Goal: Find specific page/section: Find specific page/section

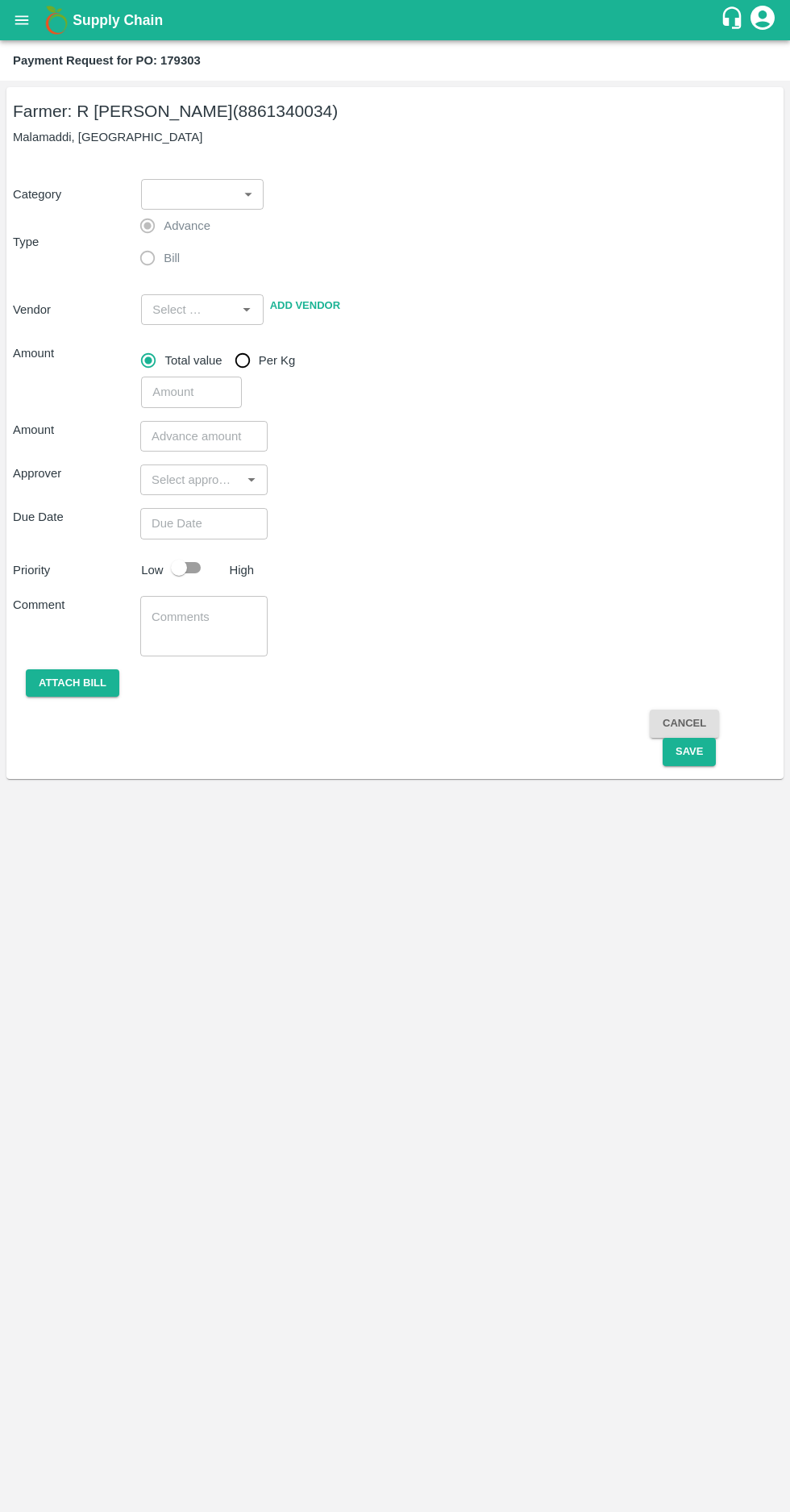
click at [19, 20] on icon "open drawer" at bounding box center [22, 20] width 14 height 9
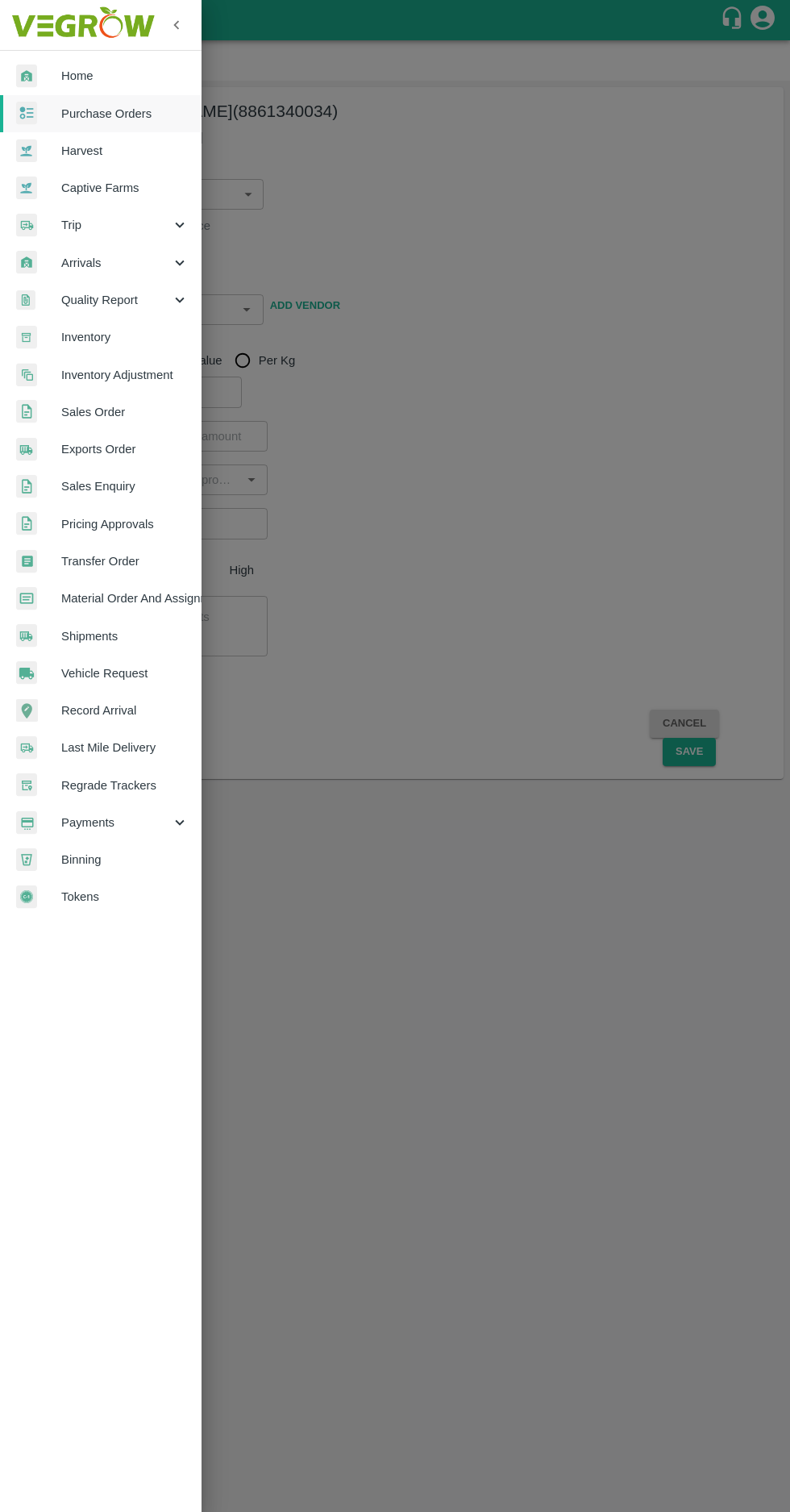
click at [87, 117] on span "Purchase Orders" at bounding box center [125, 114] width 127 height 18
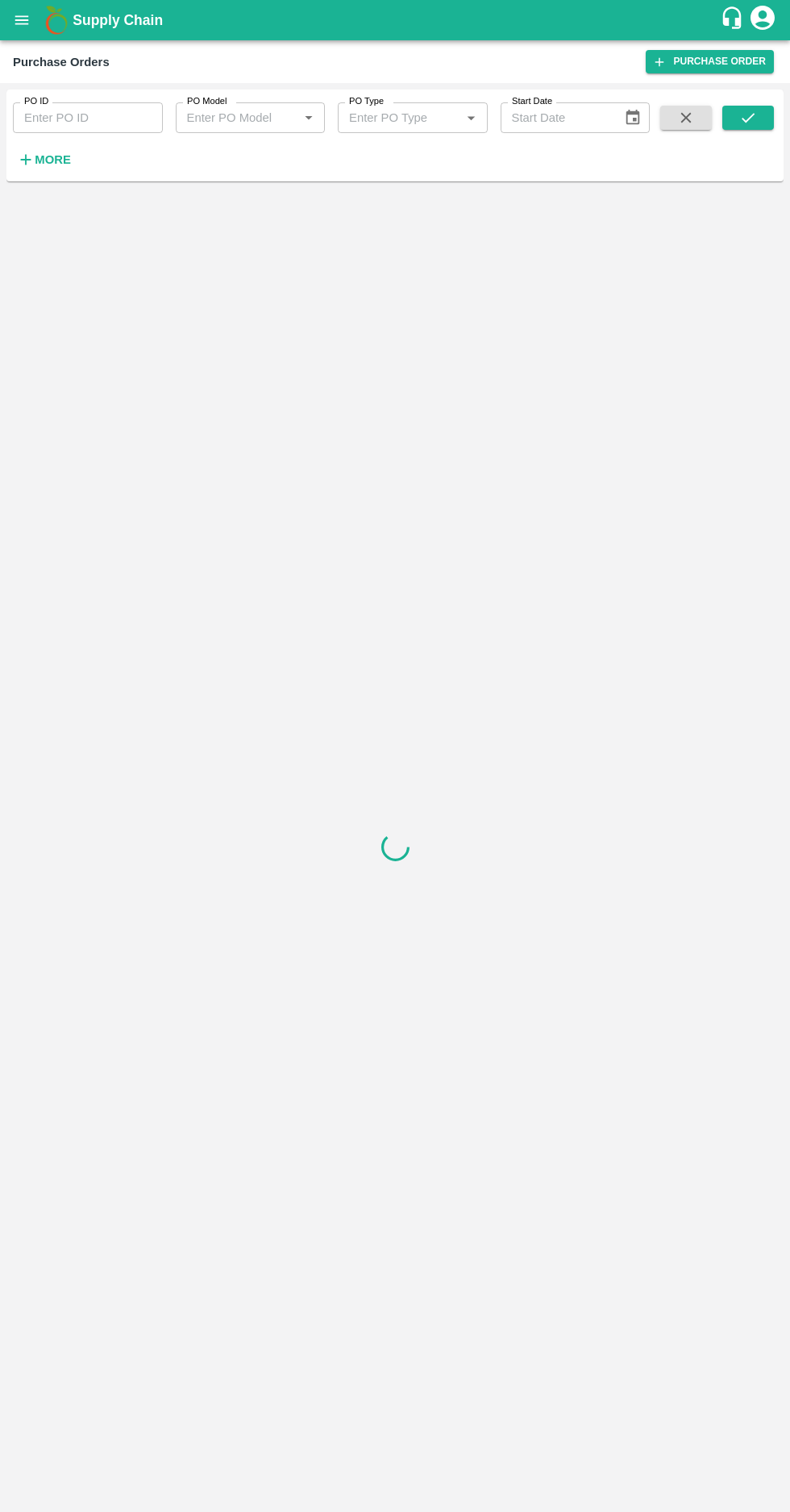
click at [41, 153] on strong "More" at bounding box center [52, 159] width 36 height 13
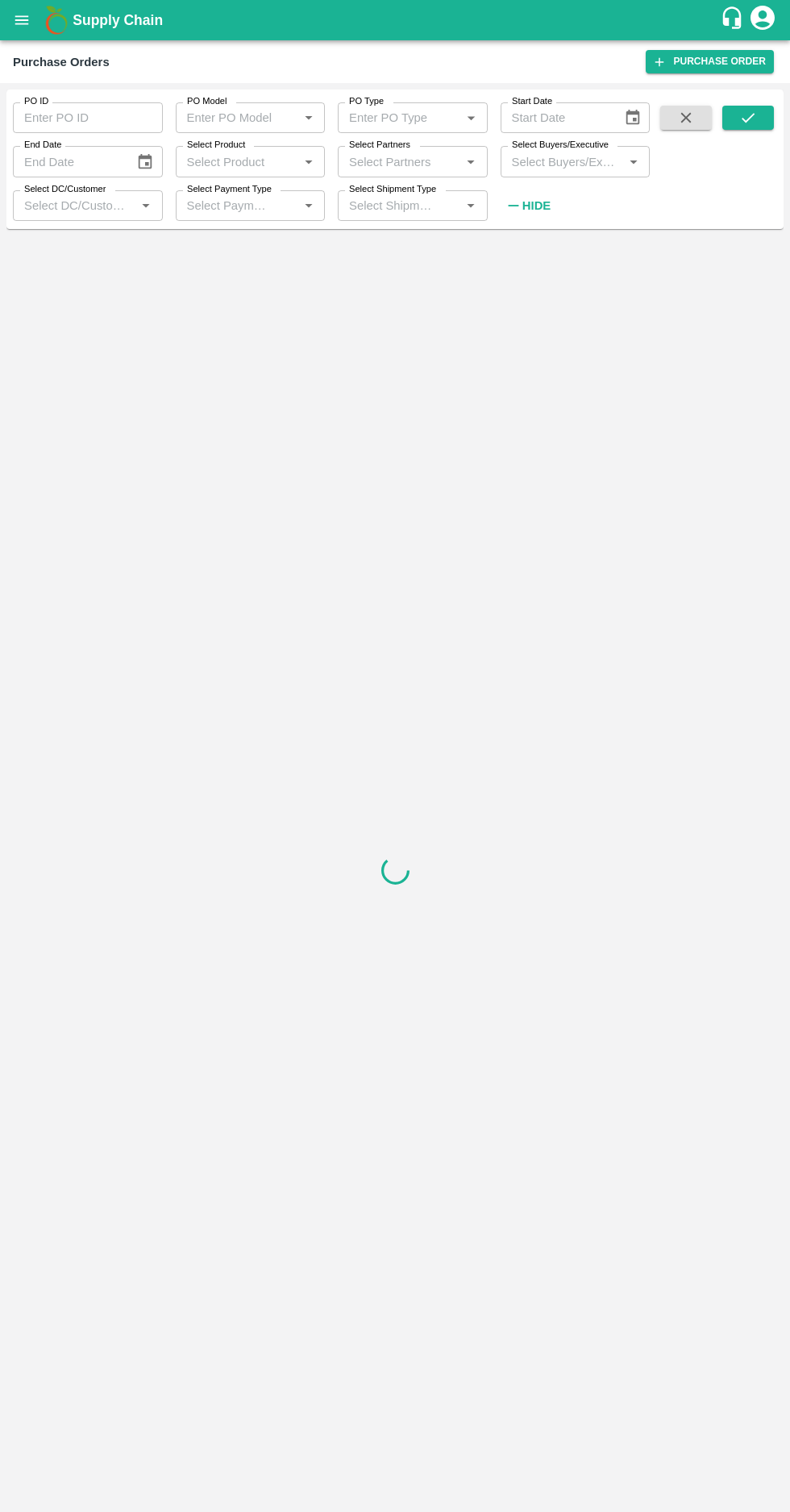
click at [555, 145] on label "Select Buyers/Executive" at bounding box center [560, 145] width 97 height 13
click at [555, 151] on input "Select Buyers/Executive" at bounding box center [562, 161] width 114 height 21
type input "afza"
click at [526, 246] on input "checkbox" at bounding box center [535, 245] width 33 height 33
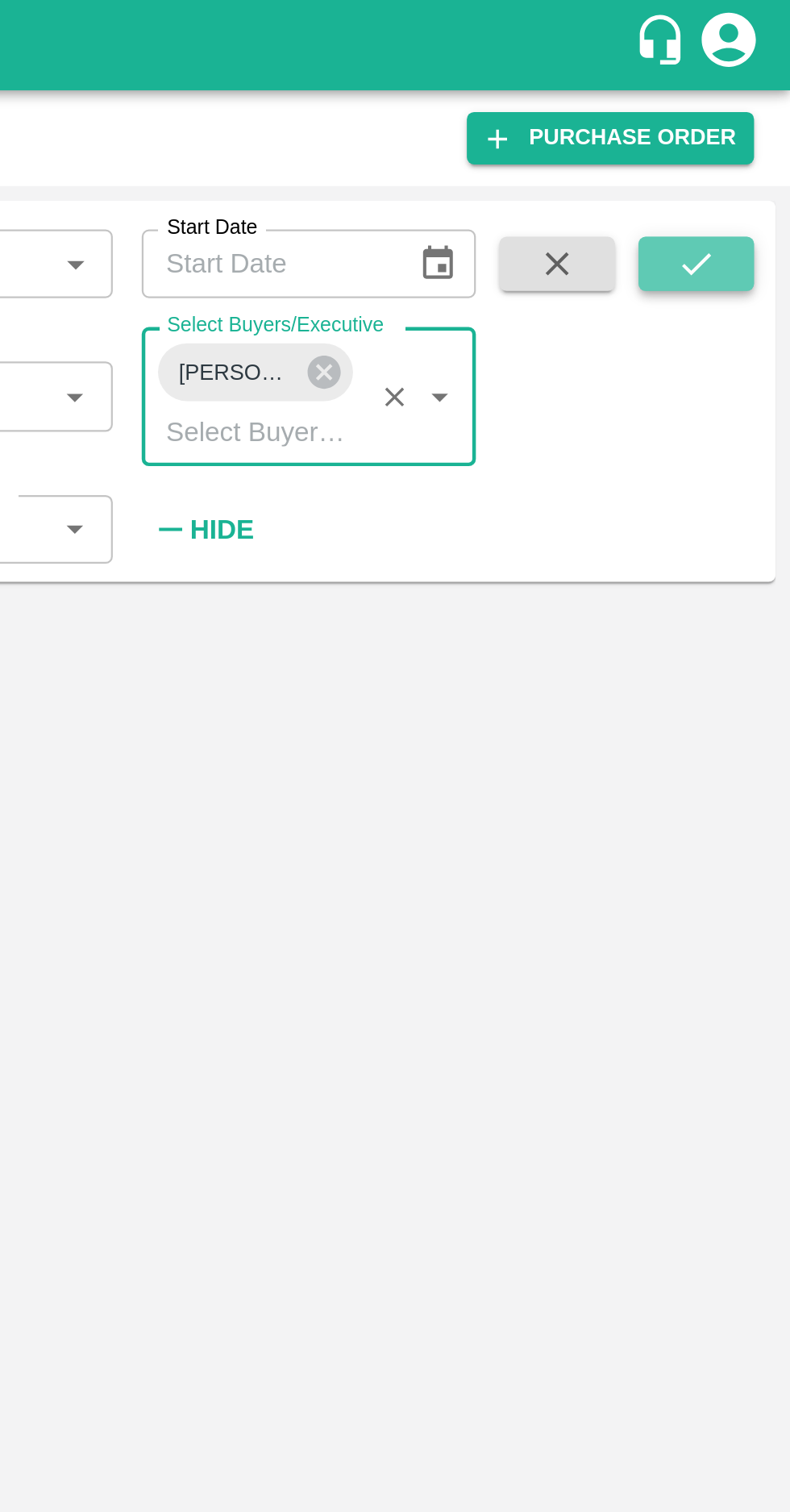
click at [748, 121] on icon "submit" at bounding box center [748, 118] width 18 height 18
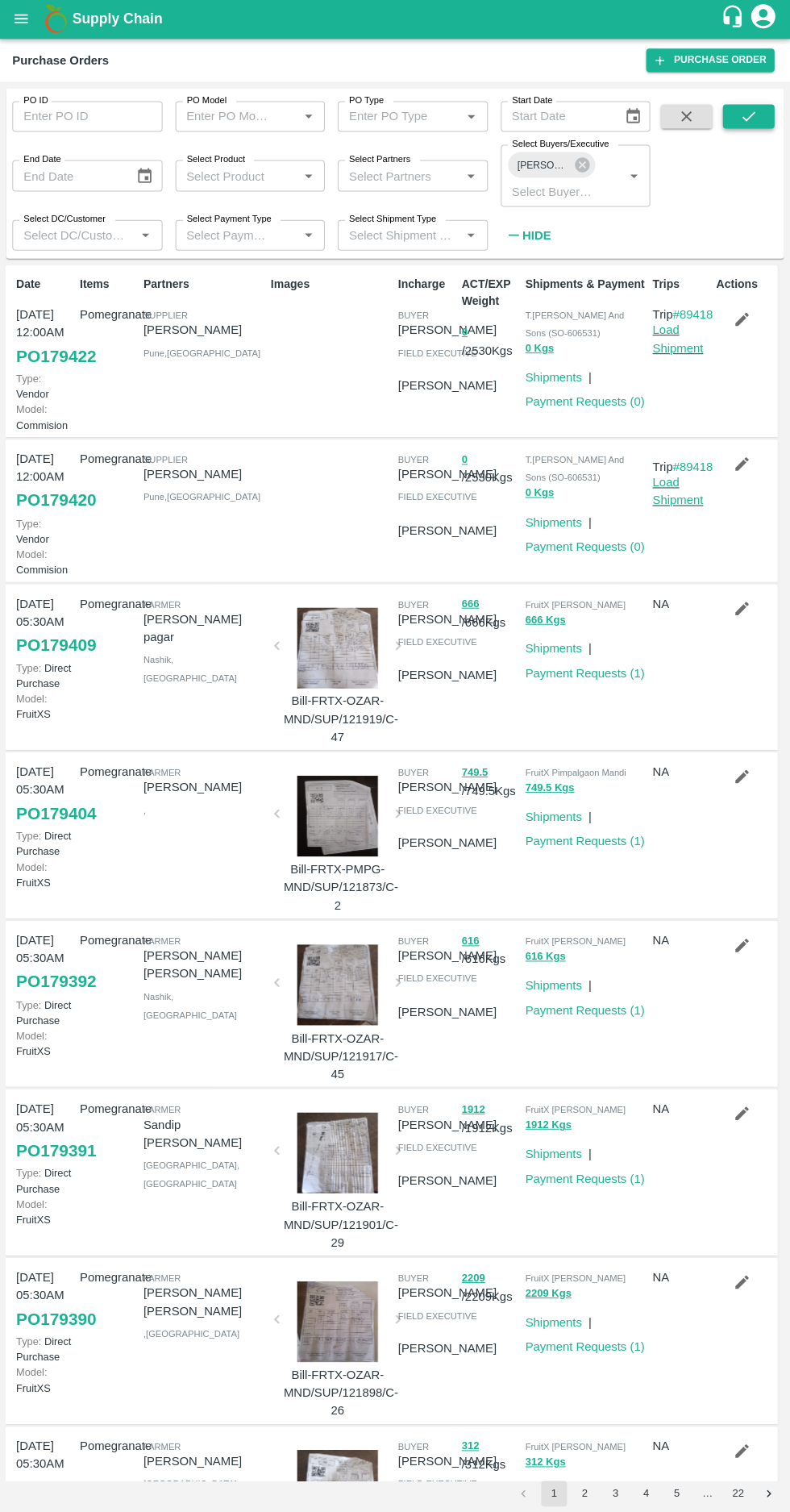
click at [729, 109] on button "submit" at bounding box center [748, 118] width 52 height 24
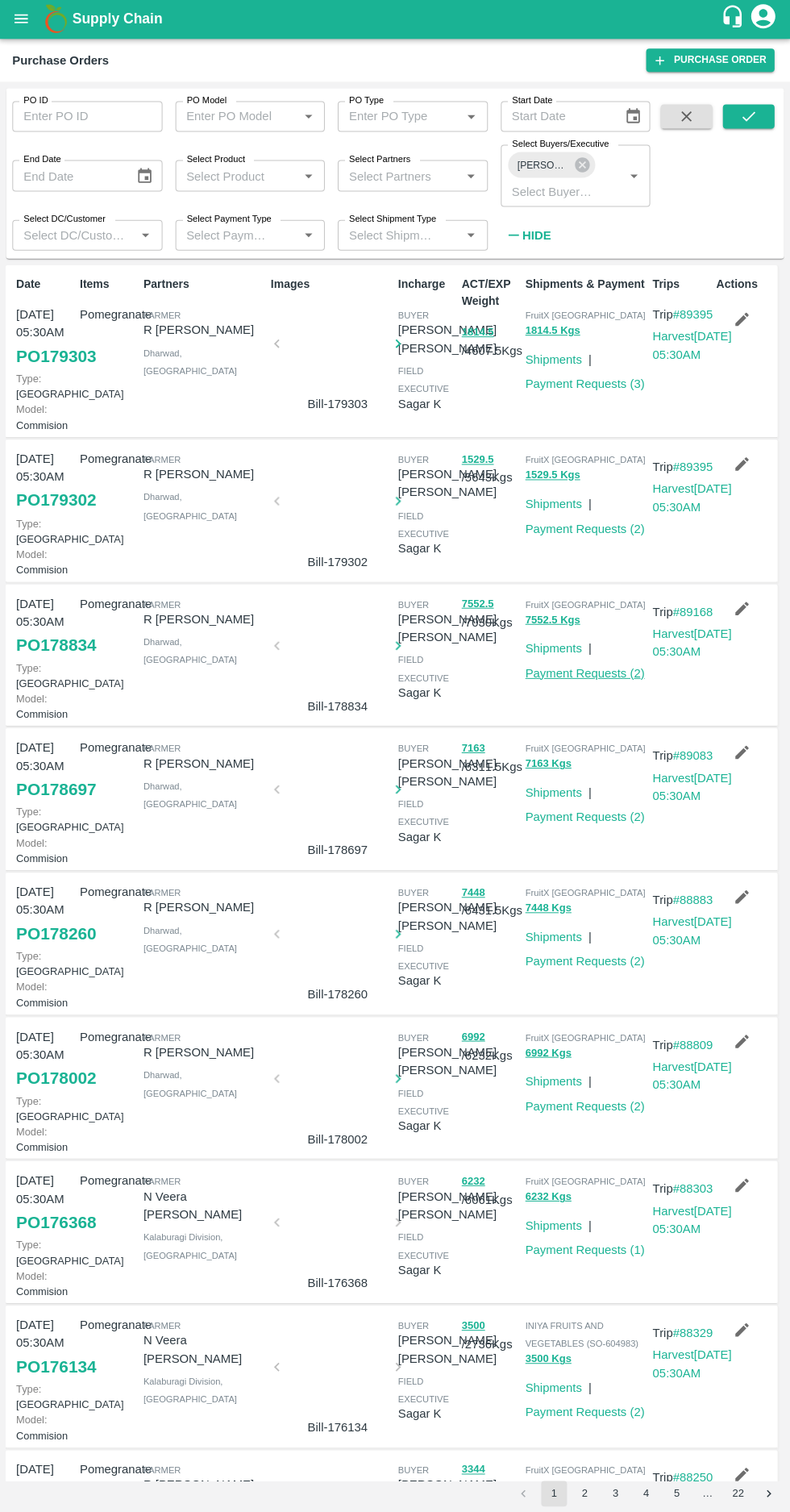
click at [604, 680] on link "Payment Requests ( 2 )" at bounding box center [585, 673] width 119 height 13
